Goal: Use online tool/utility

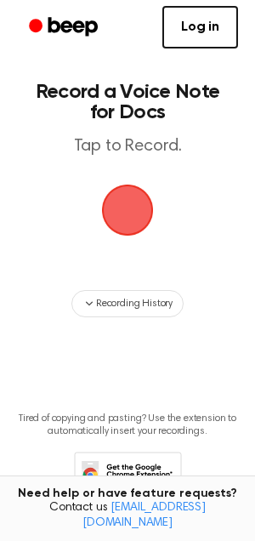
click at [120, 216] on span "button" at bounding box center [128, 210] width 48 height 48
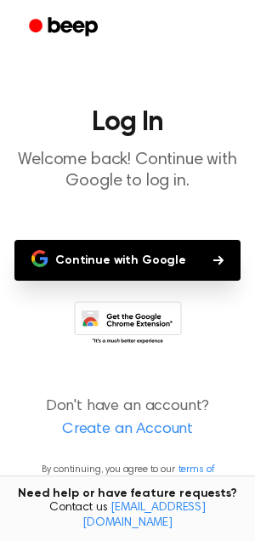
click at [105, 261] on button "Continue with Google" at bounding box center [127, 260] width 226 height 41
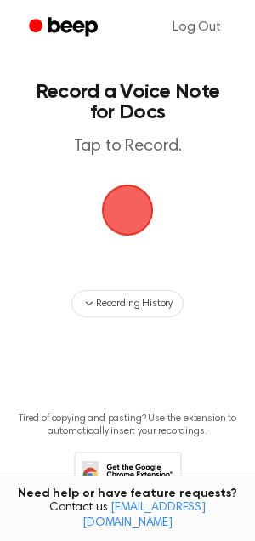
click at [119, 229] on span "button" at bounding box center [128, 210] width 48 height 48
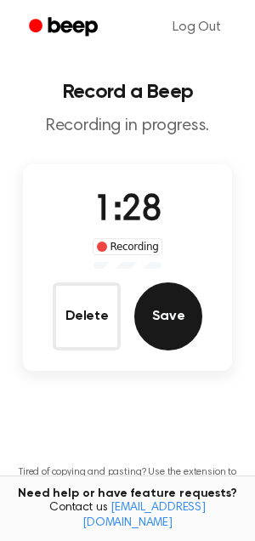
click at [197, 319] on button "Save" at bounding box center [168, 316] width 68 height 68
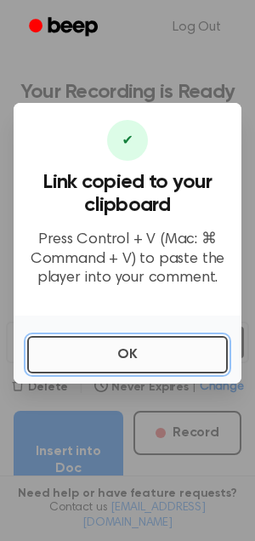
click at [122, 365] on button "OK" at bounding box center [127, 354] width 201 height 37
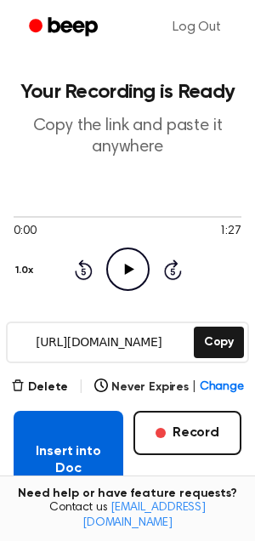
click at [78, 444] on button "Insert into Doc" at bounding box center [69, 460] width 110 height 99
